Goal: Communication & Community: Share content

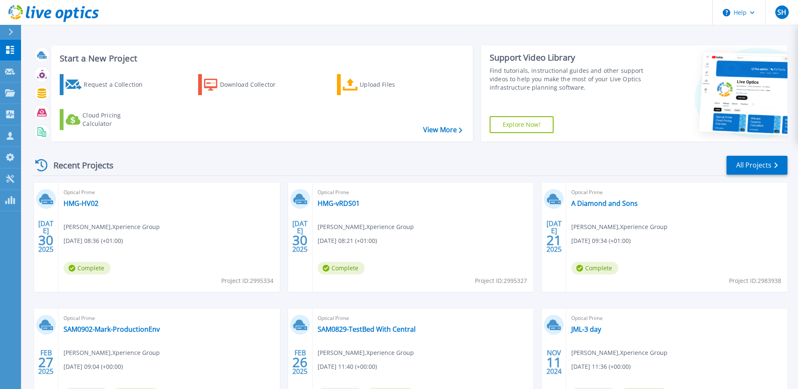
click at [12, 37] on div at bounding box center [14, 32] width 13 height 14
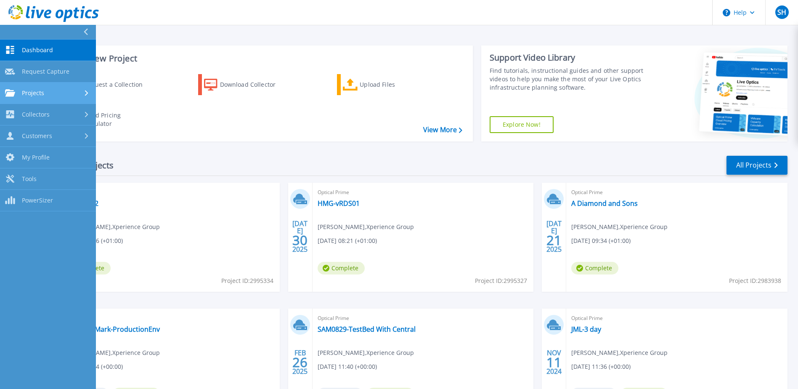
click at [47, 93] on div "Projects" at bounding box center [48, 93] width 86 height 8
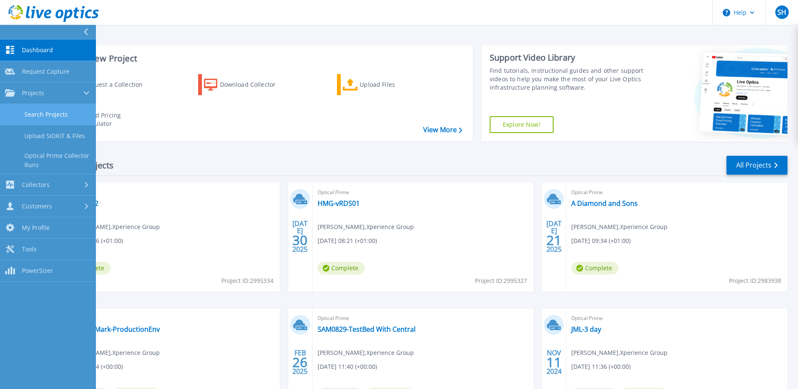
click at [56, 112] on link "Search Projects" at bounding box center [48, 114] width 96 height 21
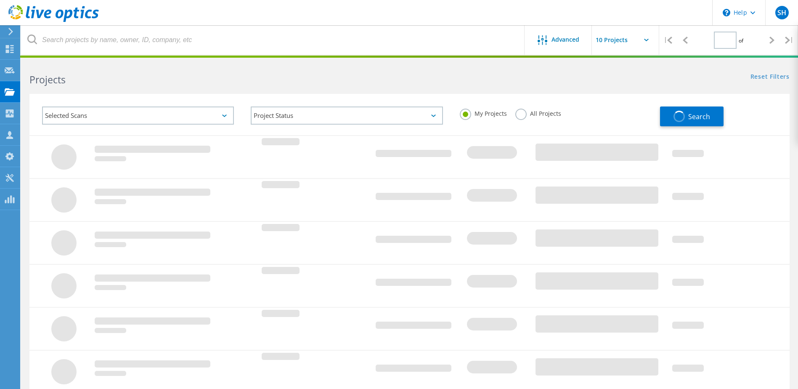
type input "1"
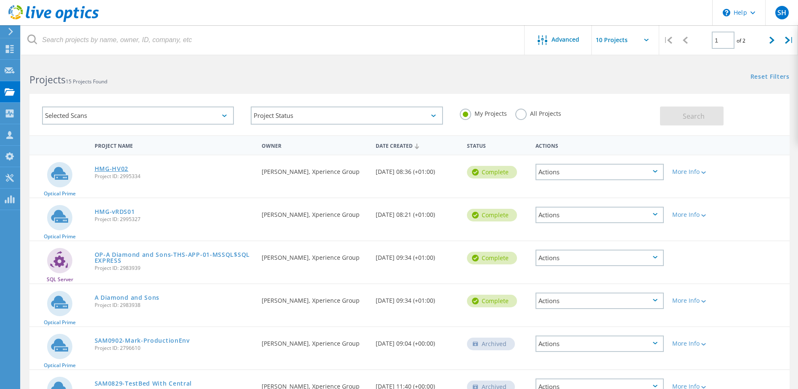
click at [119, 169] on link "HMG-HV02" at bounding box center [112, 169] width 34 height 6
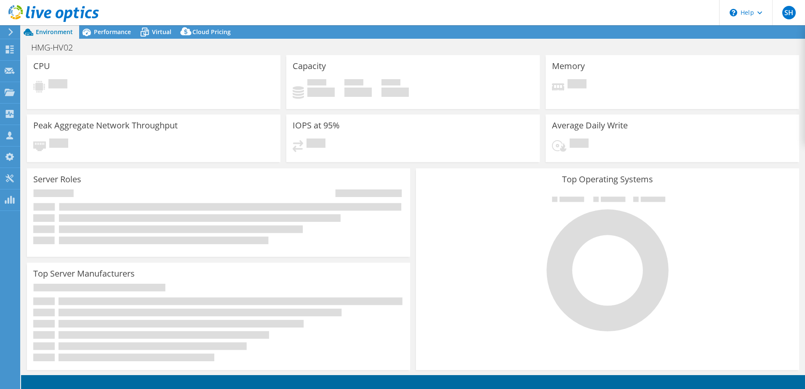
select select "USD"
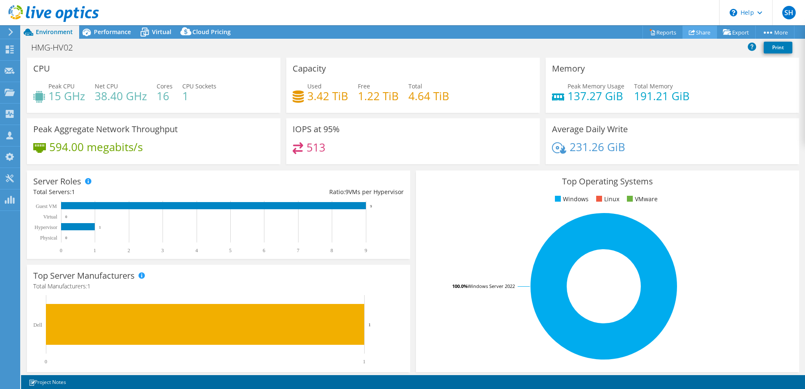
click at [701, 32] on link "Share" at bounding box center [699, 32] width 35 height 13
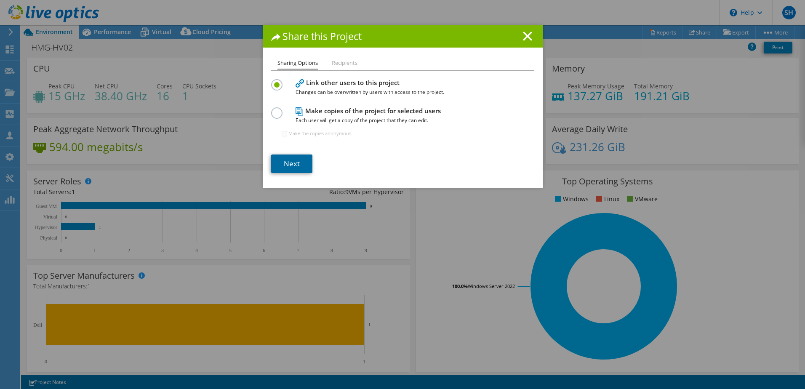
click at [298, 161] on link "Next" at bounding box center [291, 163] width 41 height 19
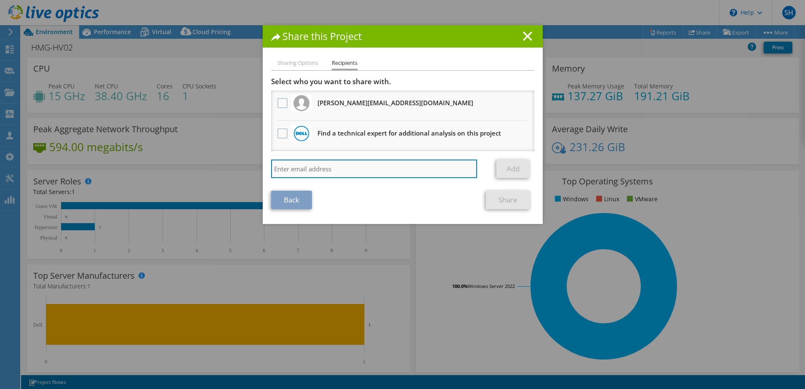
click at [384, 162] on input "search" at bounding box center [374, 168] width 206 height 19
type input "james.scrive@xperience-group.com"
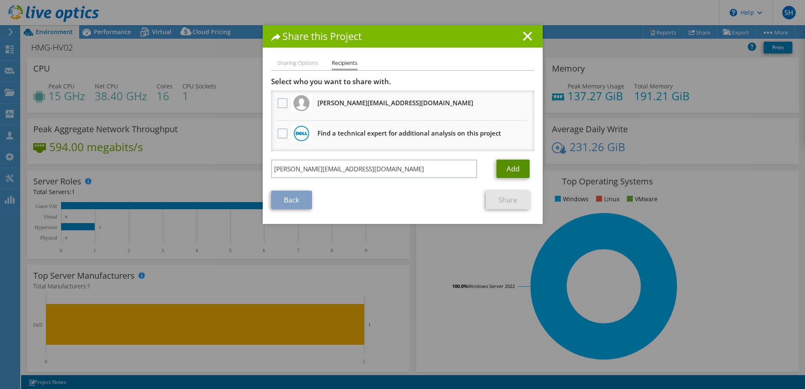
click at [519, 170] on link "Add" at bounding box center [512, 168] width 33 height 19
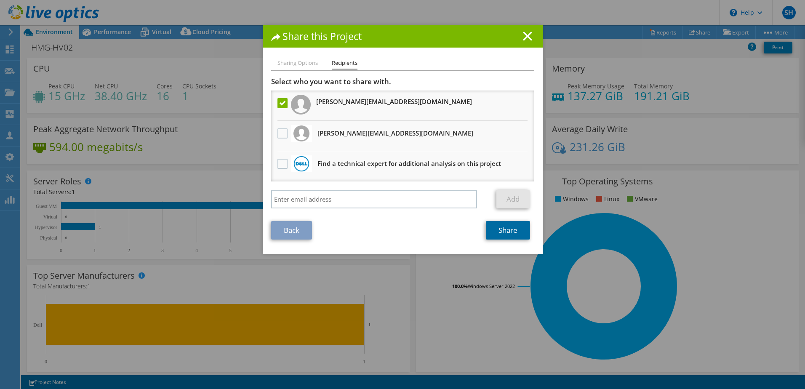
click at [509, 232] on link "Share" at bounding box center [508, 230] width 44 height 19
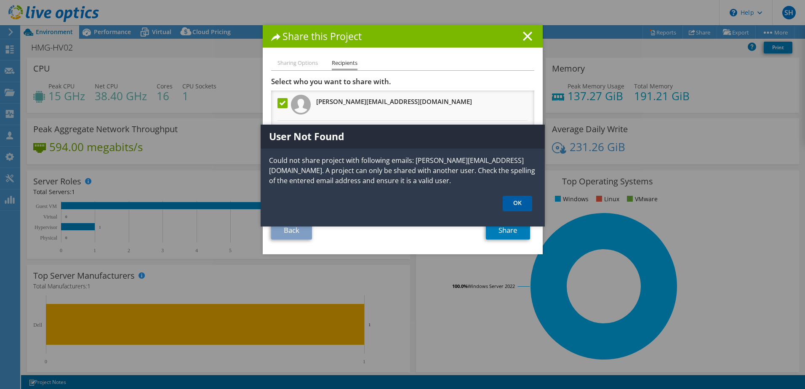
click at [518, 203] on link "OK" at bounding box center [516, 204] width 29 height 16
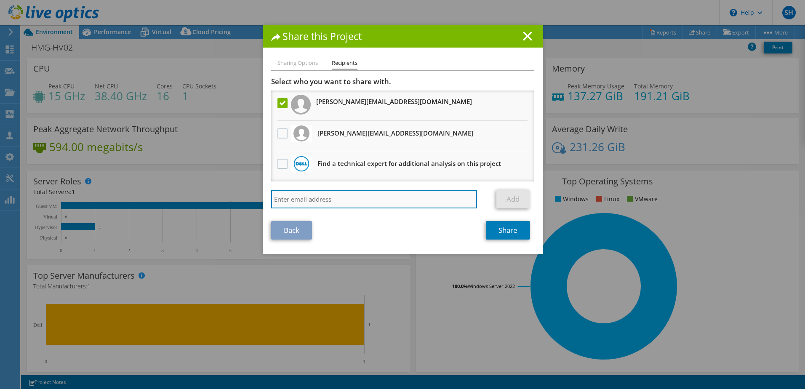
click at [424, 198] on input "search" at bounding box center [374, 199] width 206 height 19
type input "[PERSON_NAME][EMAIL_ADDRESS][PERSON_NAME][DOMAIN_NAME]"
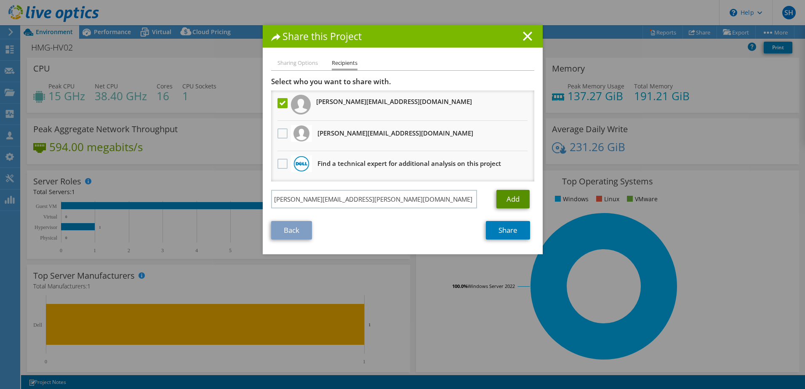
click at [507, 194] on link "Add" at bounding box center [512, 199] width 33 height 19
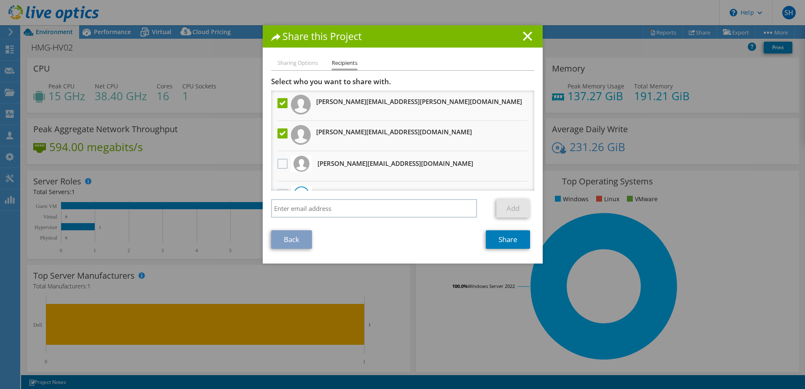
click at [281, 135] on label at bounding box center [283, 133] width 12 height 10
click at [0, 0] on input "checkbox" at bounding box center [0, 0] width 0 height 0
click at [523, 235] on link "Share" at bounding box center [508, 239] width 44 height 19
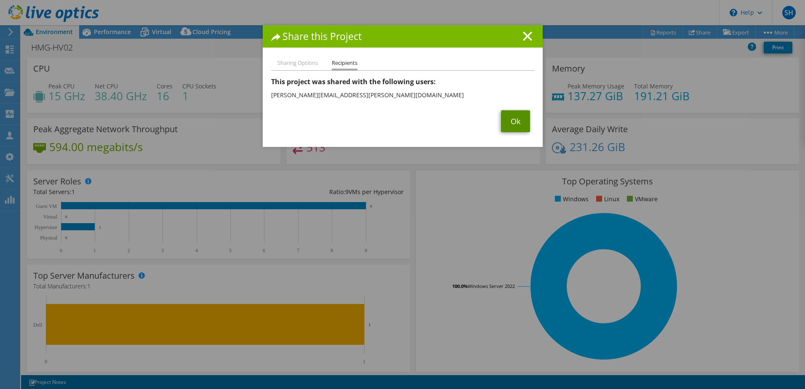
click at [512, 125] on link "Ok" at bounding box center [515, 121] width 29 height 22
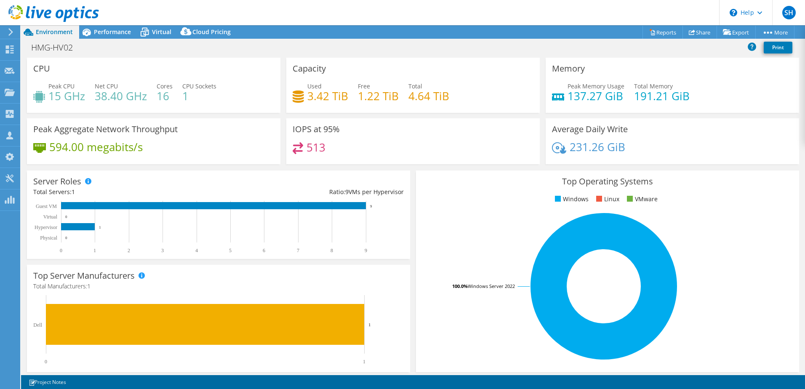
click at [10, 33] on icon at bounding box center [11, 32] width 6 height 8
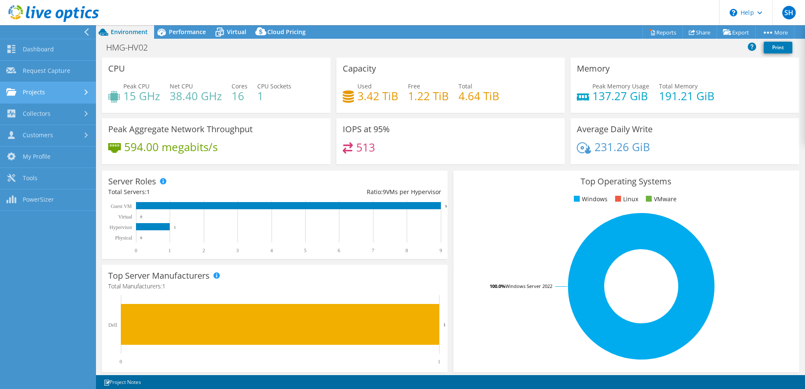
click at [48, 93] on link "Projects" at bounding box center [48, 92] width 96 height 21
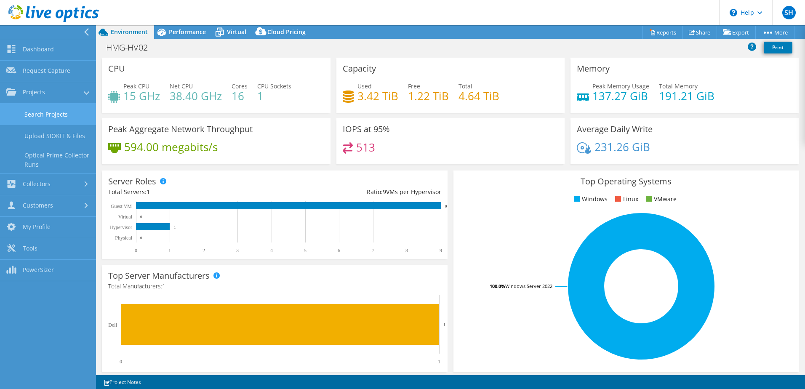
click at [55, 117] on link "Search Projects" at bounding box center [48, 114] width 96 height 21
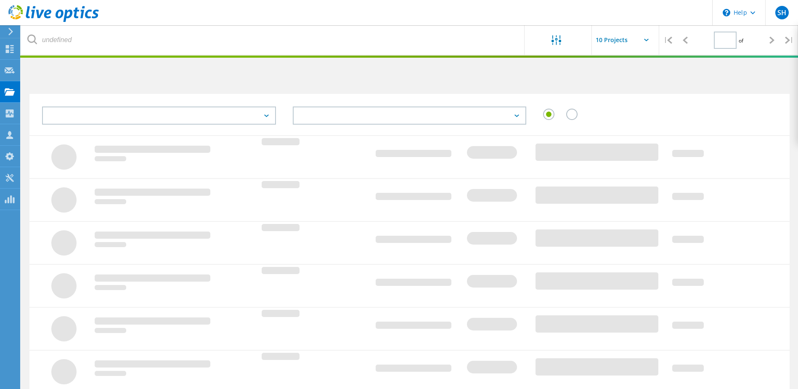
type input "1"
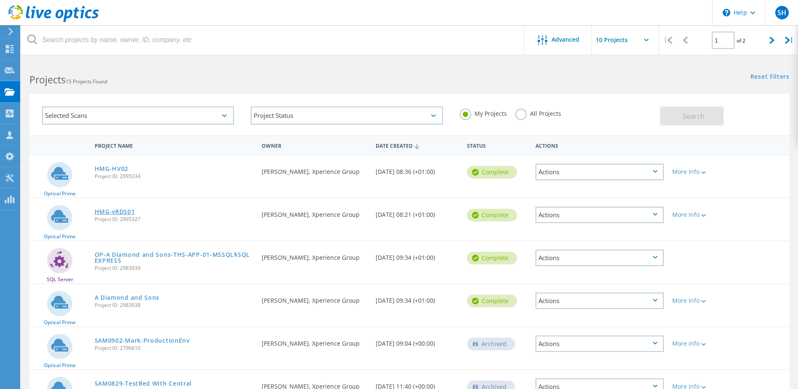
click at [128, 212] on link "HMG-vRDS01" at bounding box center [115, 212] width 40 height 6
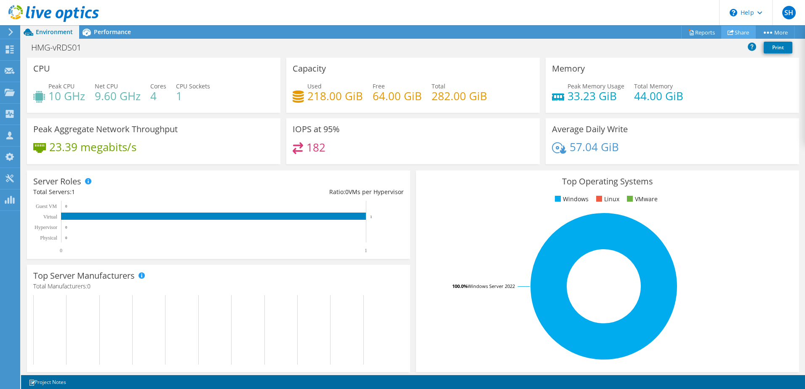
click at [736, 33] on link "Share" at bounding box center [738, 32] width 35 height 13
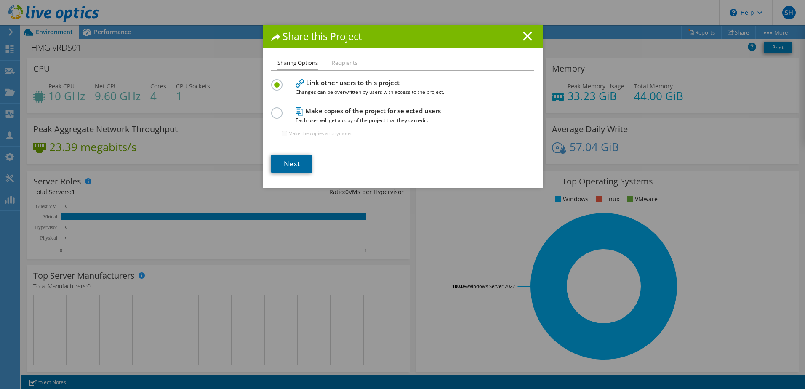
click at [305, 160] on link "Next" at bounding box center [291, 163] width 41 height 19
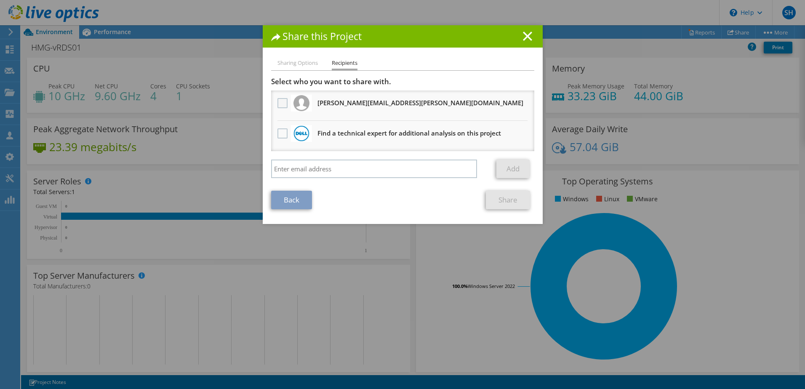
click at [282, 104] on label at bounding box center [283, 103] width 12 height 10
click at [0, 0] on input "checkbox" at bounding box center [0, 0] width 0 height 0
click at [504, 199] on link "Share" at bounding box center [508, 200] width 44 height 19
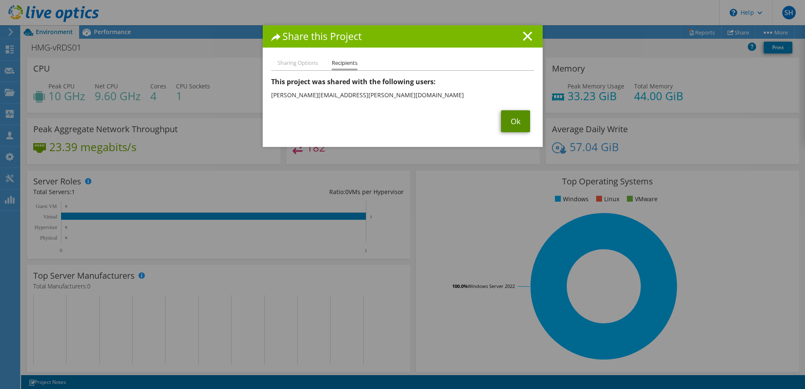
click at [508, 126] on link "Ok" at bounding box center [515, 121] width 29 height 22
